Goal: Task Accomplishment & Management: Manage account settings

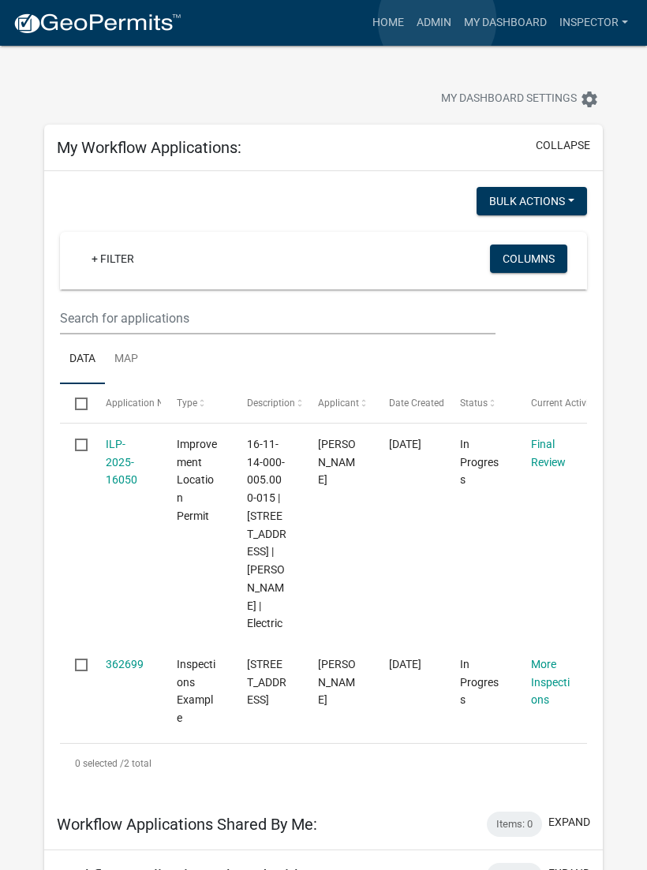
click at [438, 21] on link "Admin" at bounding box center [433, 23] width 47 height 30
click at [433, 17] on link "Admin" at bounding box center [433, 23] width 47 height 30
click at [434, 32] on link "Admin" at bounding box center [433, 23] width 47 height 30
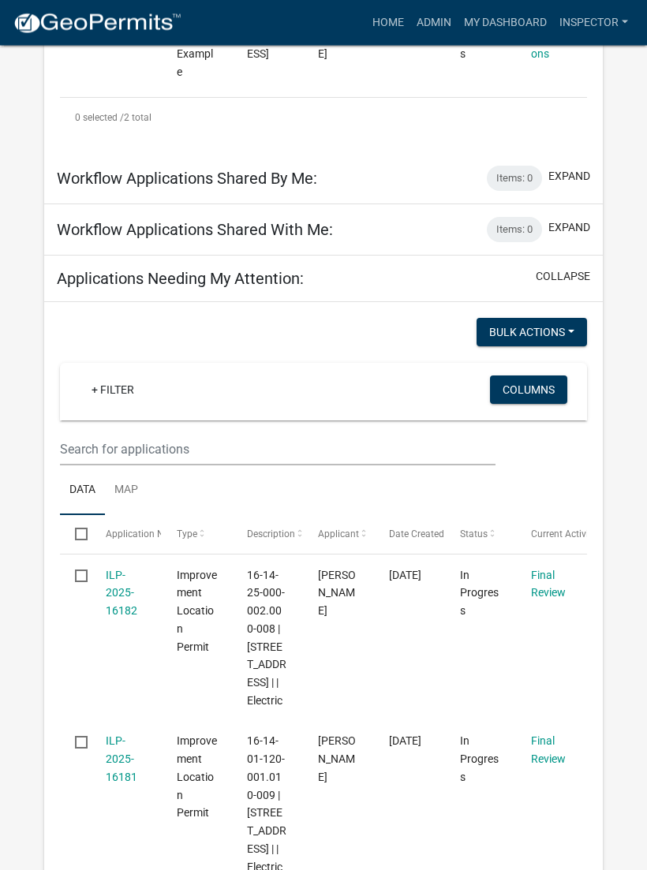
scroll to position [646, 0]
click at [430, 22] on link "Admin" at bounding box center [433, 23] width 47 height 30
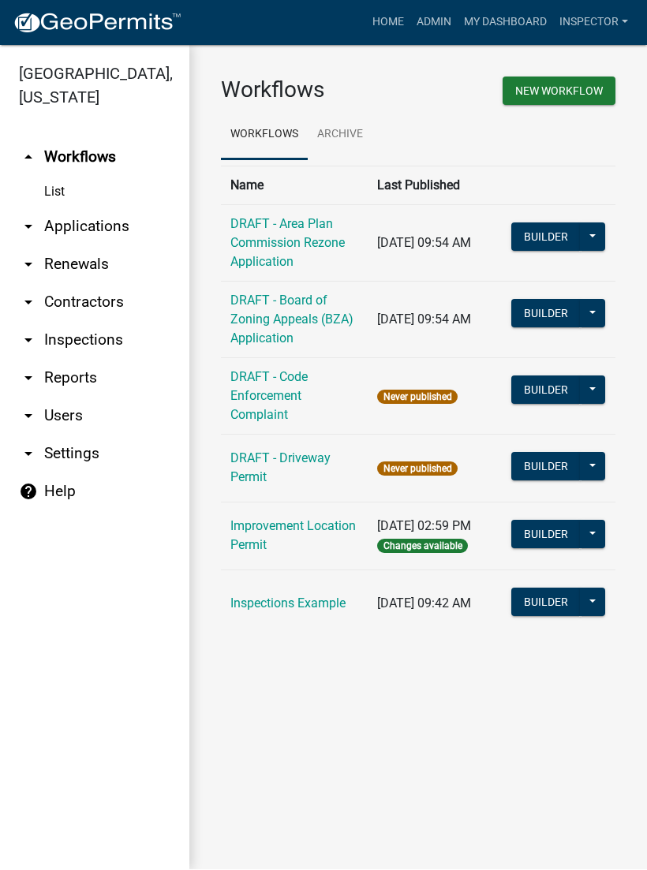
click at [108, 237] on link "arrow_drop_down Applications" at bounding box center [94, 227] width 189 height 38
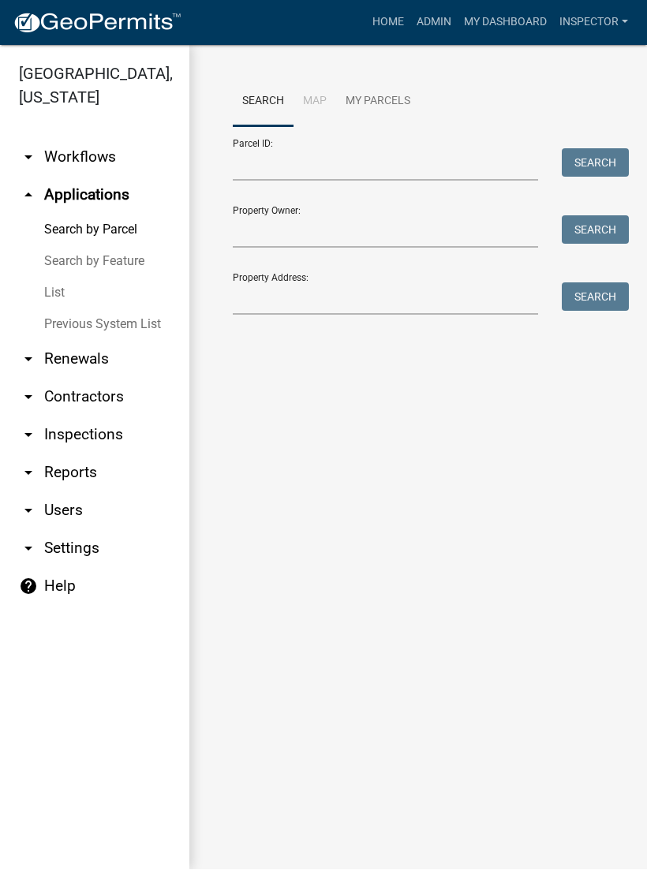
click at [68, 286] on link "List" at bounding box center [94, 294] width 189 height 32
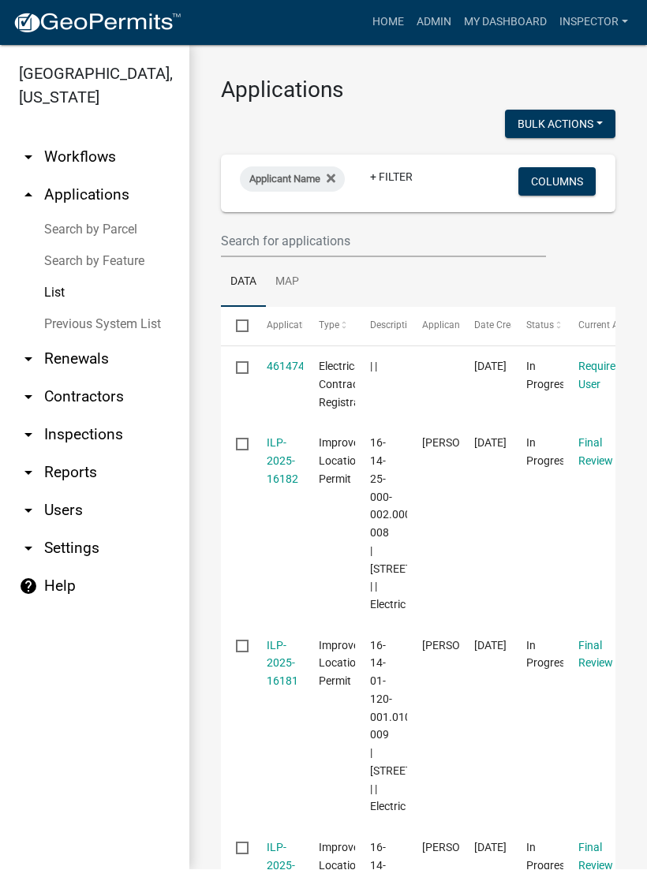
click at [283, 180] on span "Applicant Name" at bounding box center [284, 180] width 71 height 12
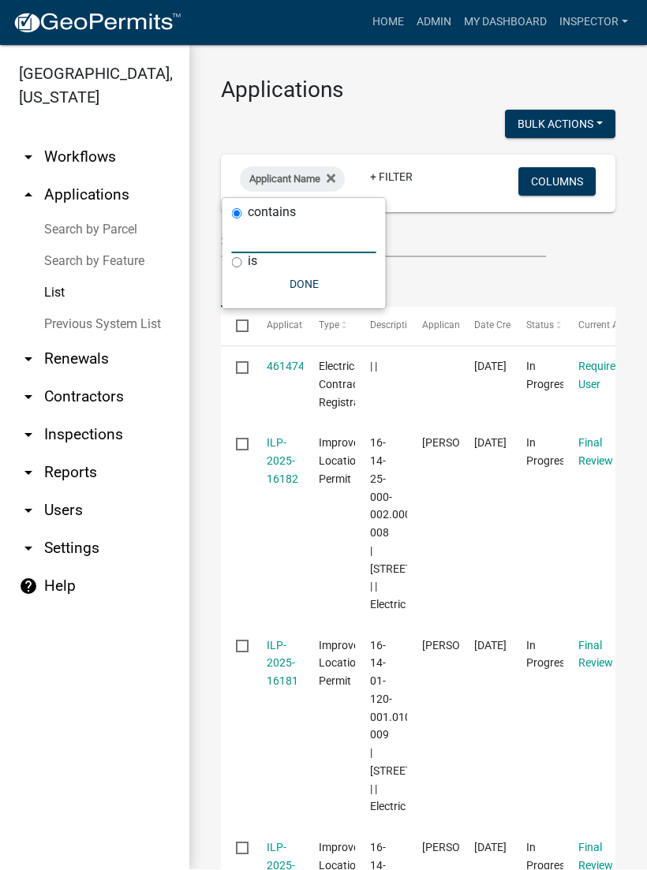
click at [241, 252] on input "text" at bounding box center [304, 238] width 144 height 32
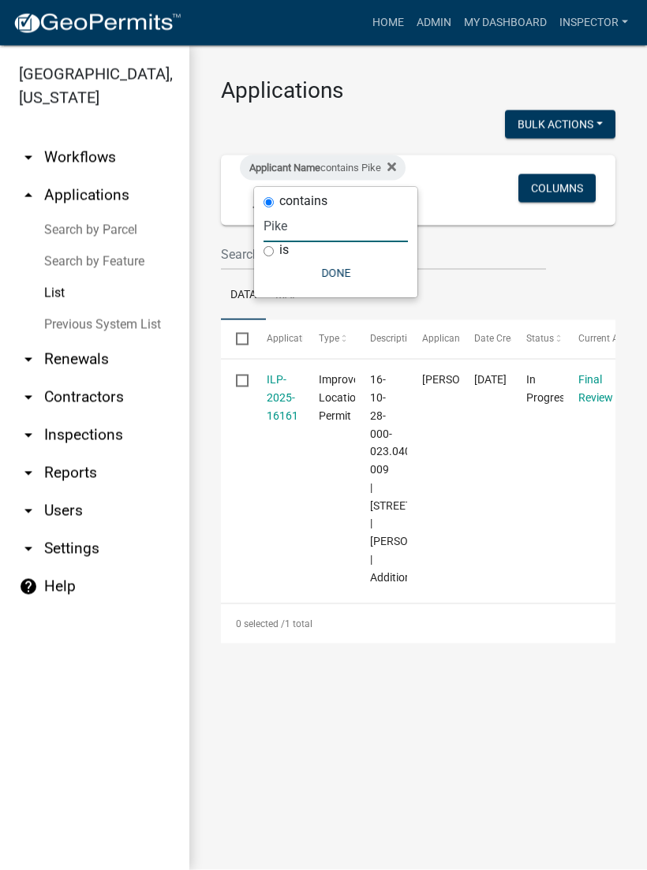
type input "Pike"
click at [278, 400] on link "ILP-2025-16161" at bounding box center [283, 397] width 32 height 49
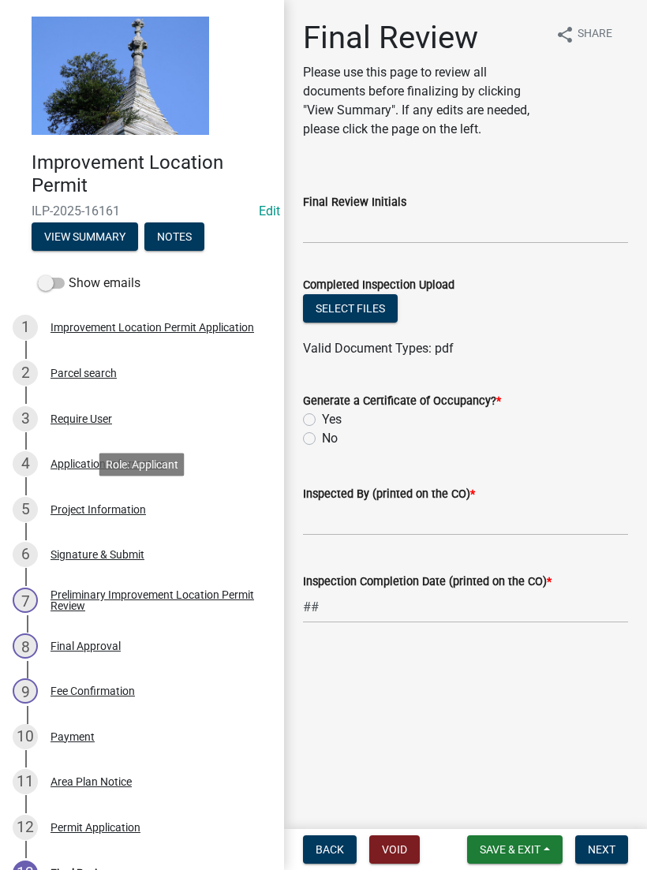
click at [134, 515] on div "5 Project Information" at bounding box center [136, 509] width 246 height 25
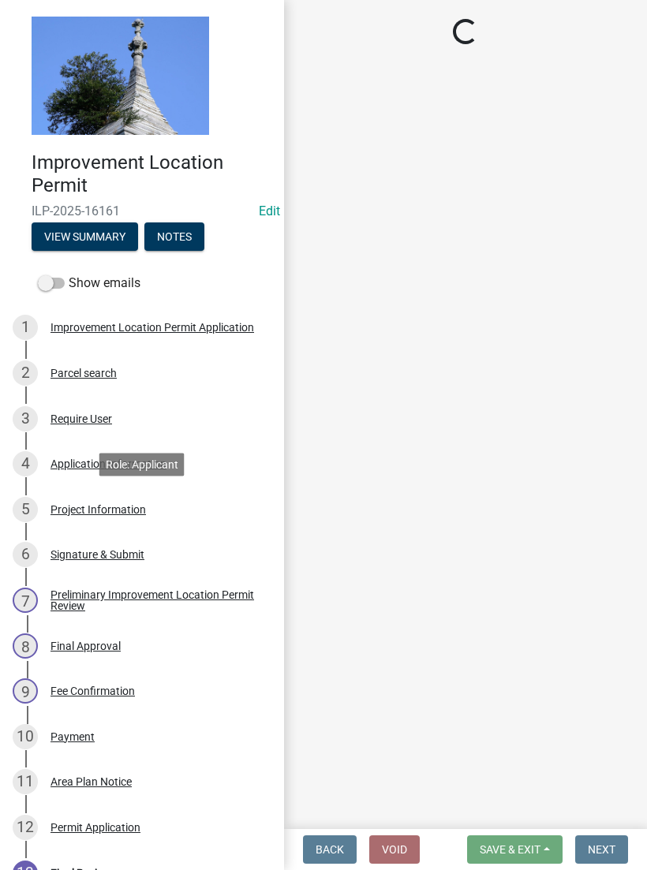
select select "419ee964-ccd9-4da1-89cd-4978b7f06523"
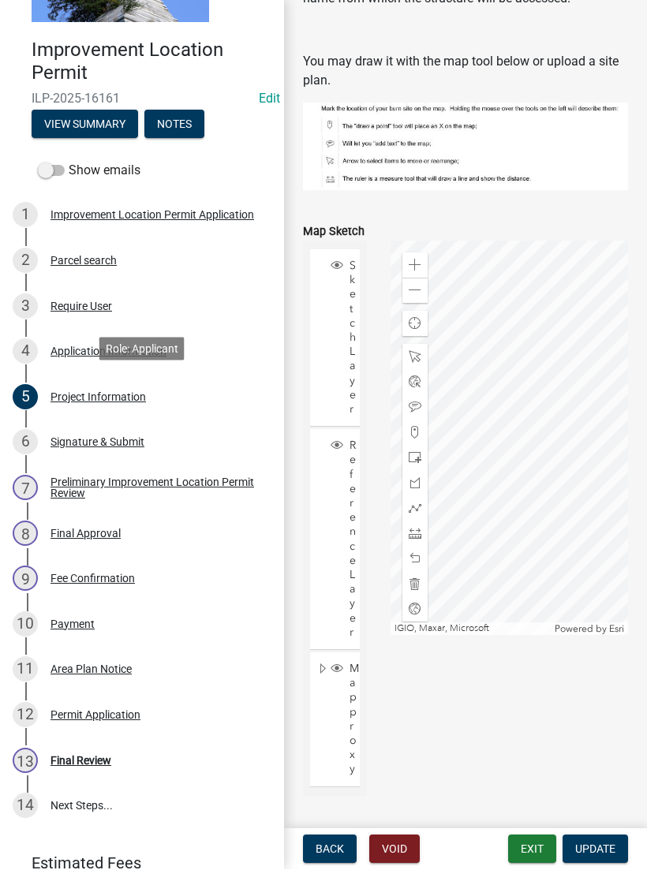
scroll to position [115, 0]
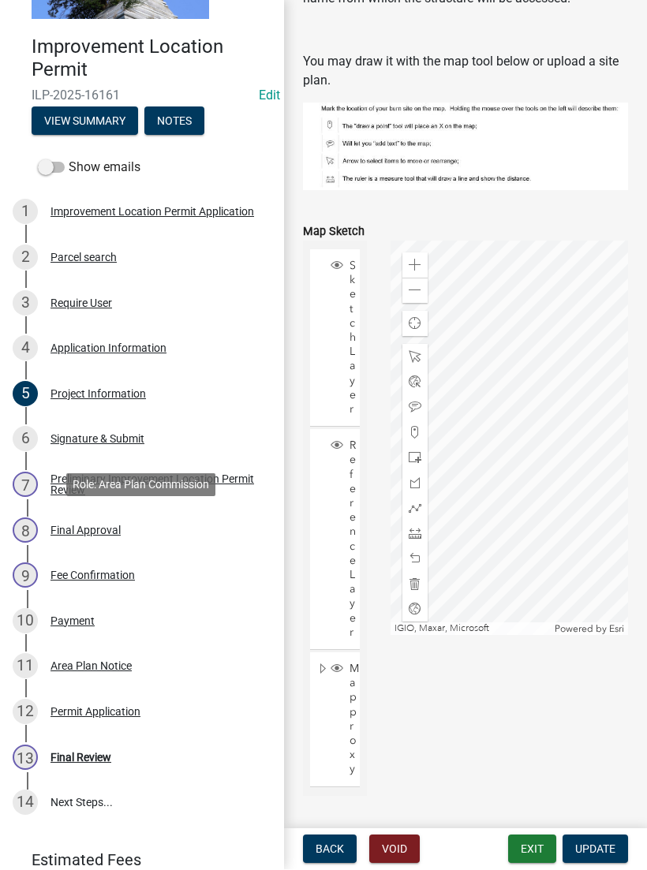
click at [101, 529] on div "Final Approval" at bounding box center [85, 530] width 70 height 11
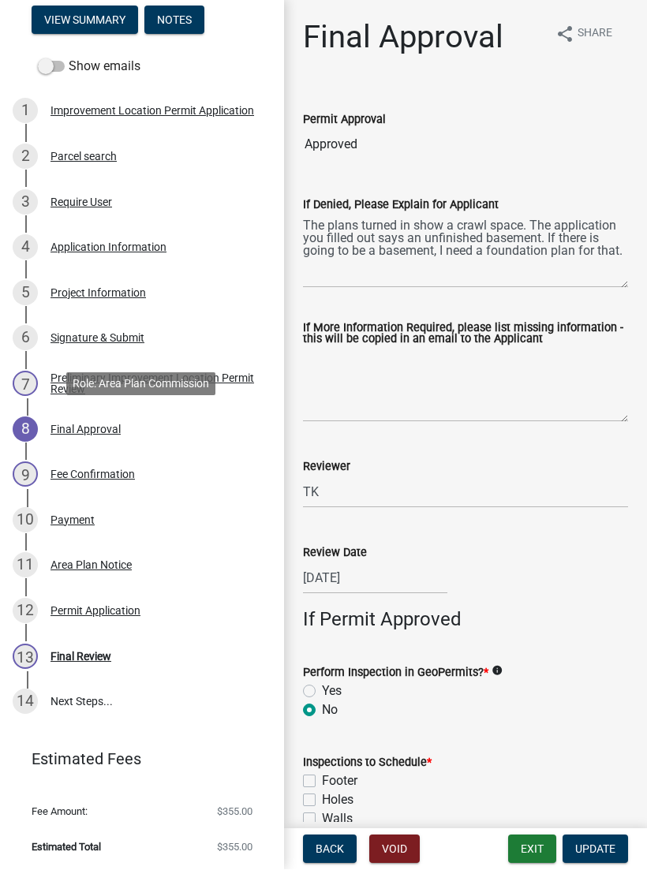
scroll to position [0, 0]
click at [349, 278] on textarea "The plans turned in show a crawl space. The application you filled out says an …" at bounding box center [465, 252] width 325 height 74
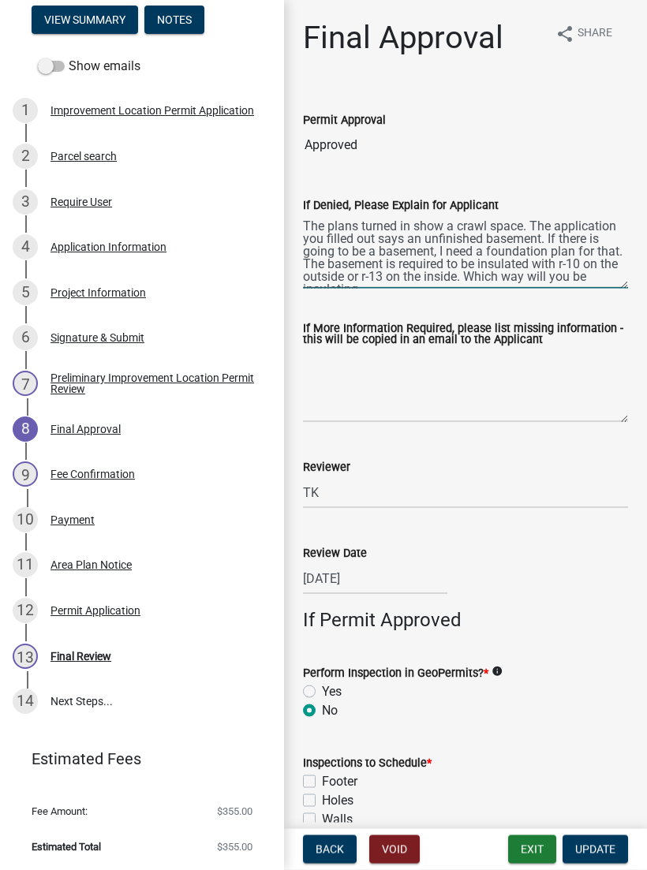
scroll to position [8, 0]
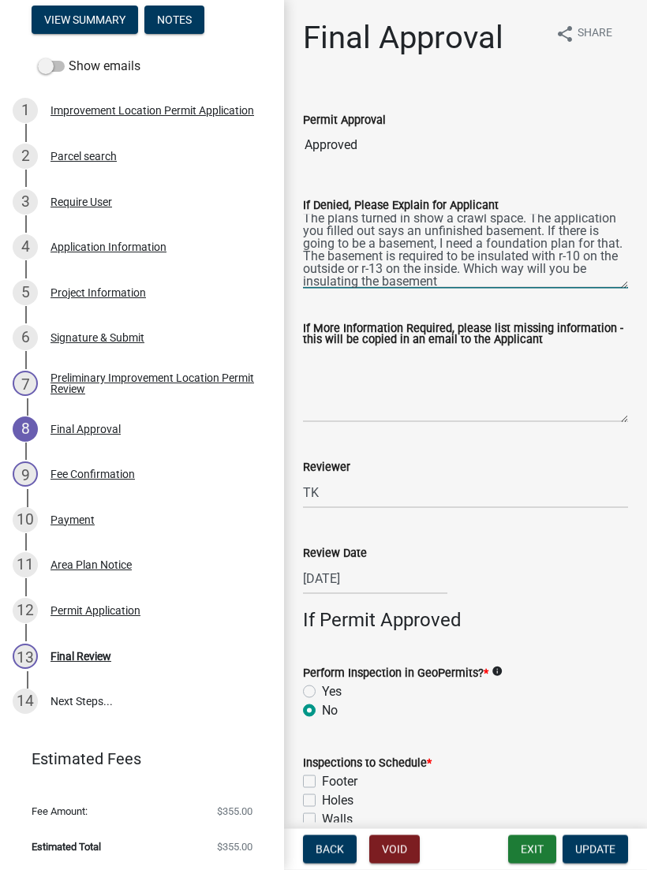
type textarea "The plans turned in show a crawl space. The application you filled out says an …"
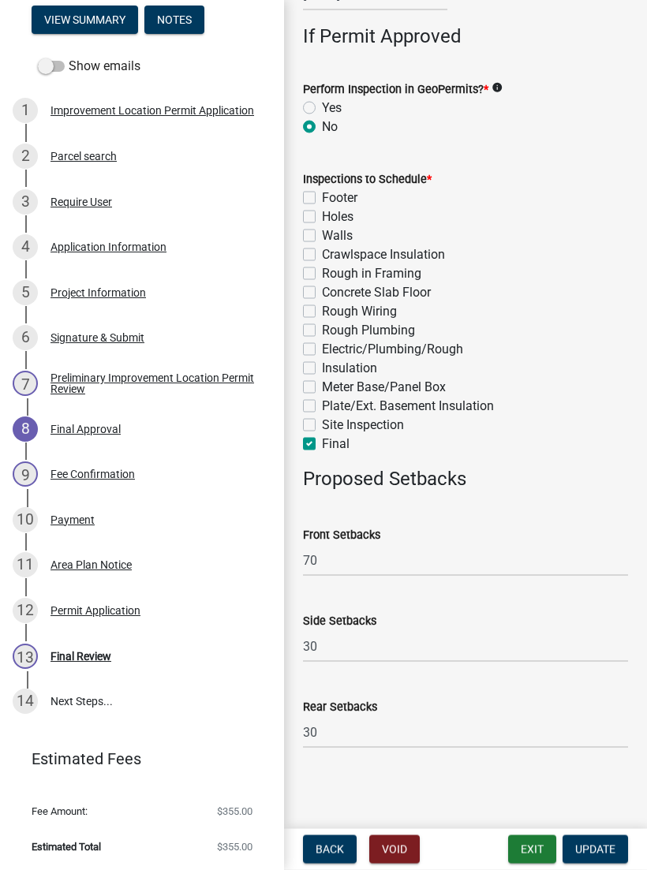
scroll to position [583, 0]
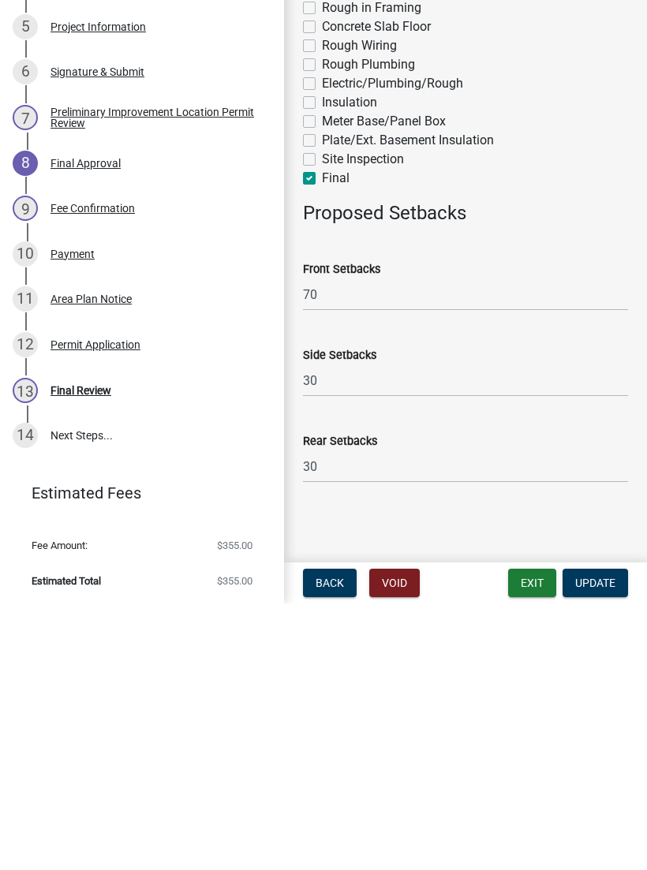
click at [606, 835] on button "Update" at bounding box center [595, 849] width 65 height 28
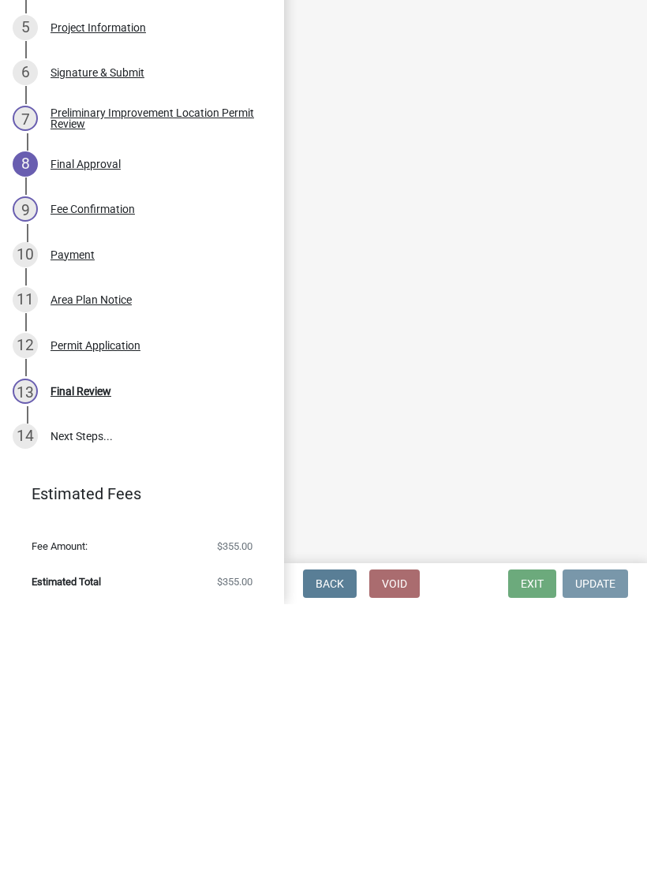
scroll to position [0, 0]
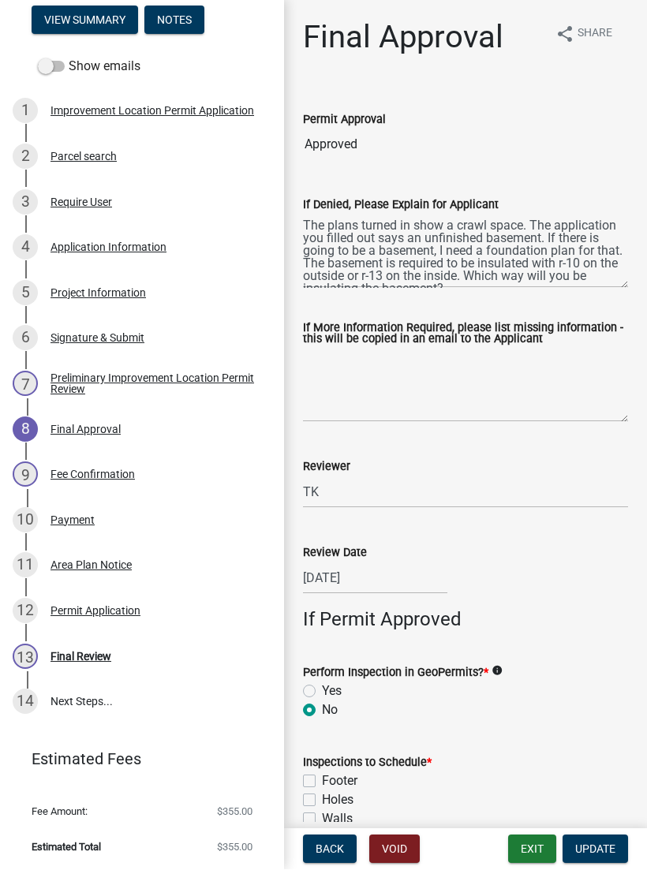
click at [525, 843] on button "Exit" at bounding box center [532, 849] width 48 height 28
